Goal: Information Seeking & Learning: Check status

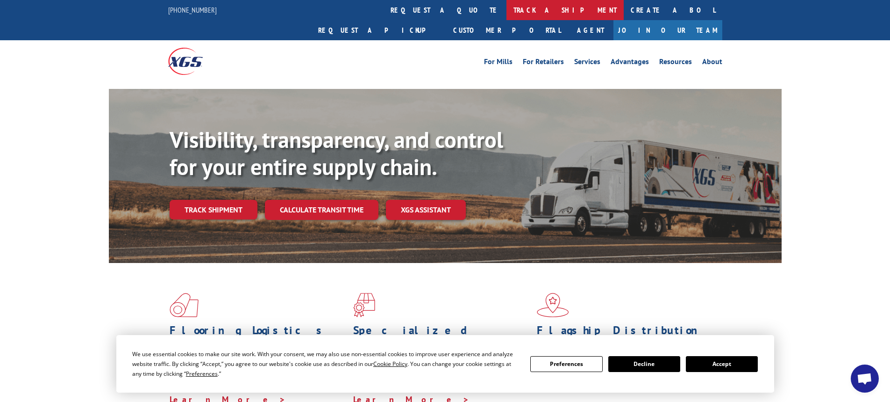
click at [507, 11] on link "track a shipment" at bounding box center [565, 10] width 117 height 20
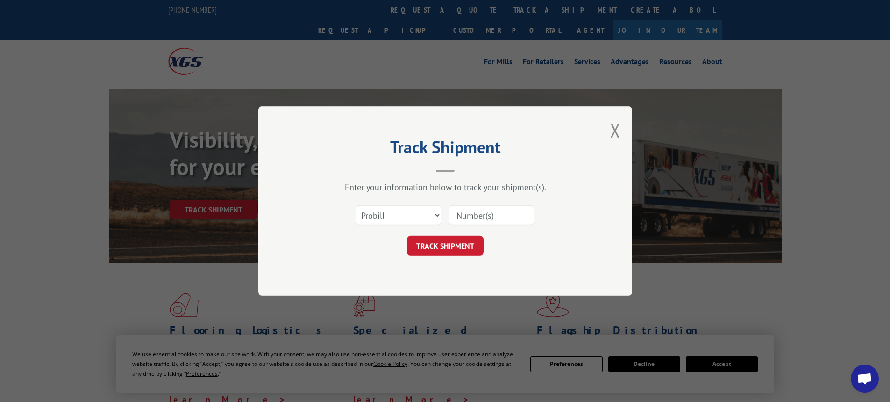
paste input "30168385"
type input "30168385"
click at [445, 240] on button "TRACK SHIPMENT" at bounding box center [445, 246] width 77 height 20
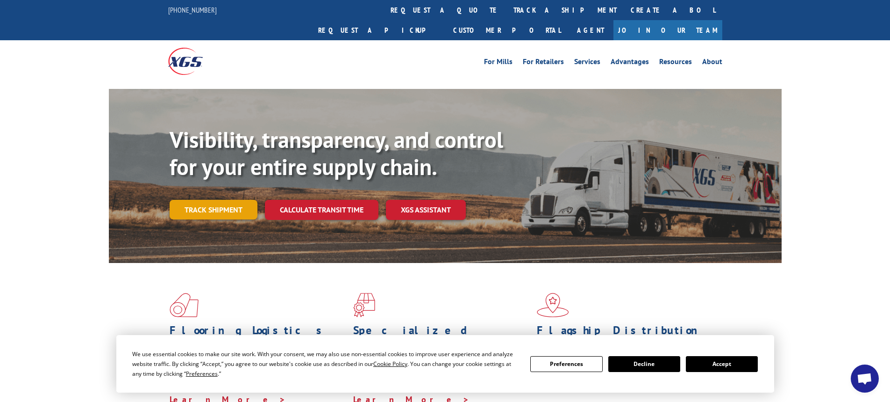
click at [198, 200] on link "Track shipment" at bounding box center [214, 210] width 88 height 20
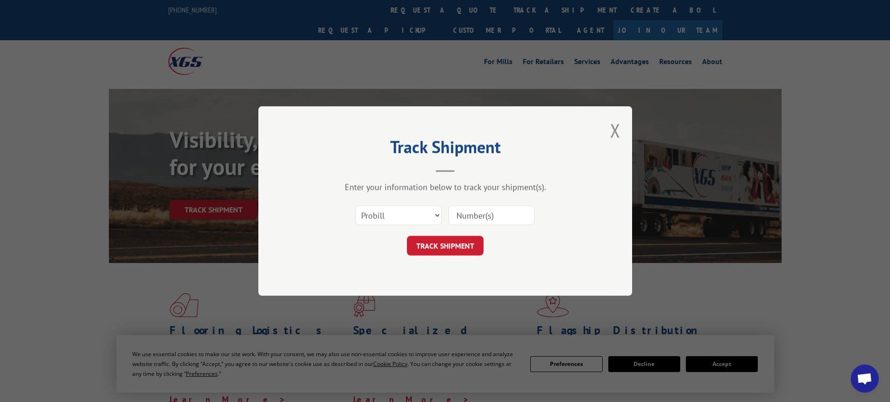
paste input "30168385"
type input "30168385"
click at [449, 252] on button "TRACK SHIPMENT" at bounding box center [445, 246] width 77 height 20
